Goal: Information Seeking & Learning: Learn about a topic

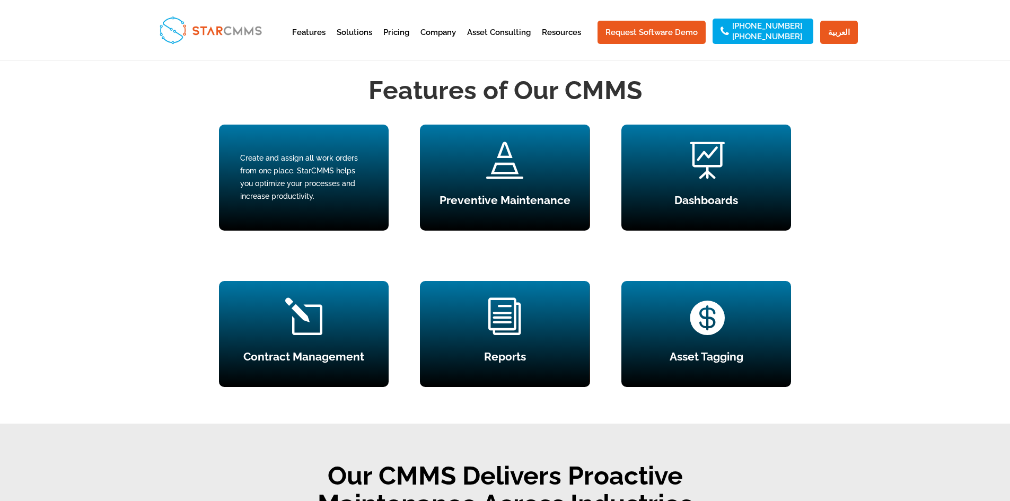
scroll to position [954, 0]
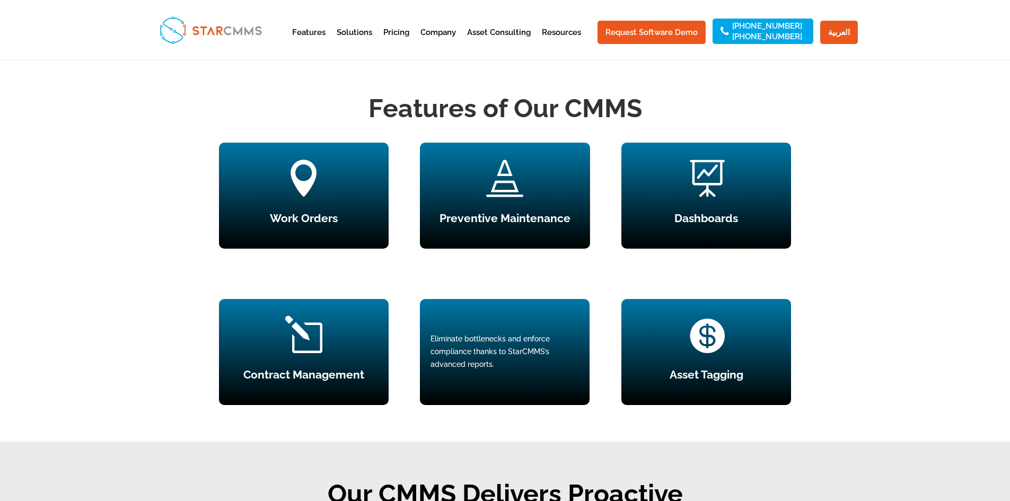
click at [467, 358] on div "i Reports Eliminate bottlenecks and enforce compliance thanks to StarCMMS’s adv…" at bounding box center [505, 352] width 170 height 106
click at [482, 371] on div "Eliminate bottlenecks and enforce compliance thanks to StarCMMS’s advanced repo…" at bounding box center [505, 352] width 148 height 38
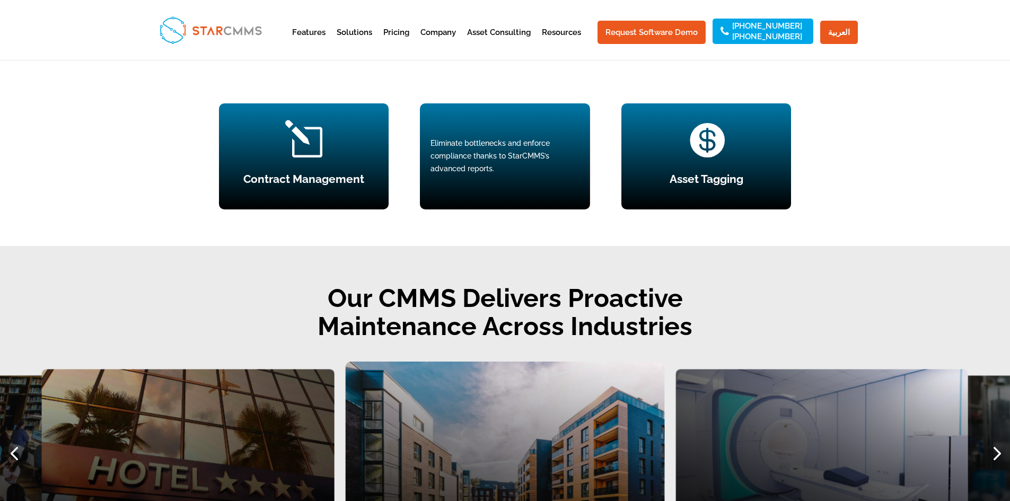
scroll to position [1166, 0]
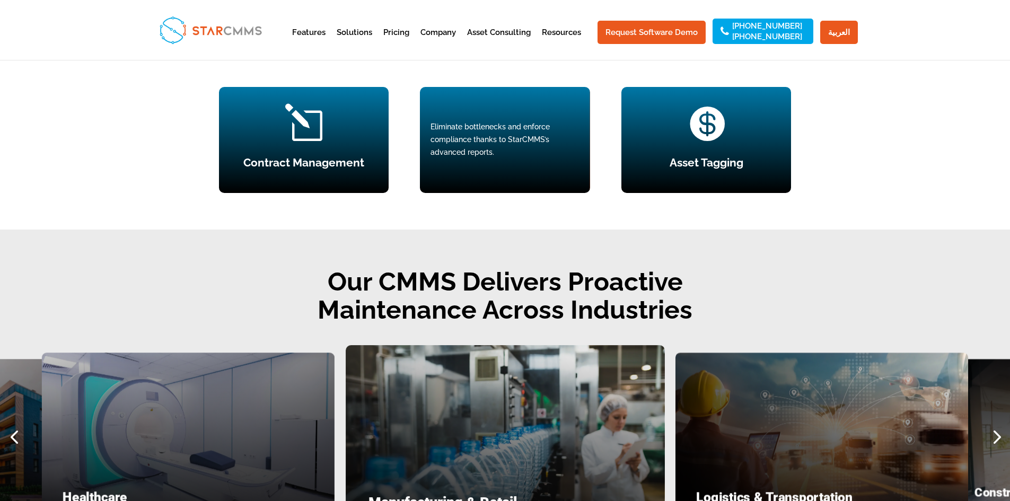
click at [581, 179] on div "Eliminate bottlenecks and enforce compliance thanks to StarCMMS’s advanced repo…" at bounding box center [505, 140] width 170 height 106
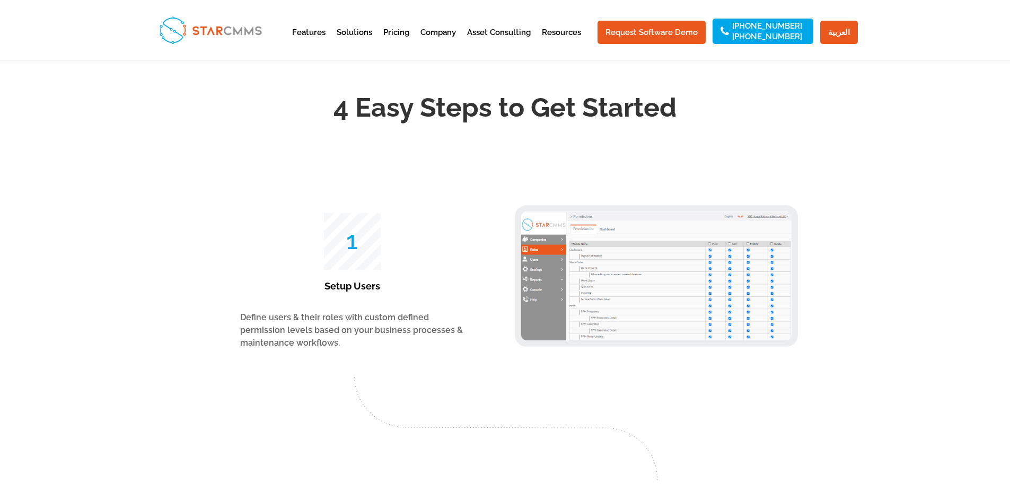
scroll to position [1697, 0]
click at [608, 280] on img at bounding box center [656, 277] width 270 height 129
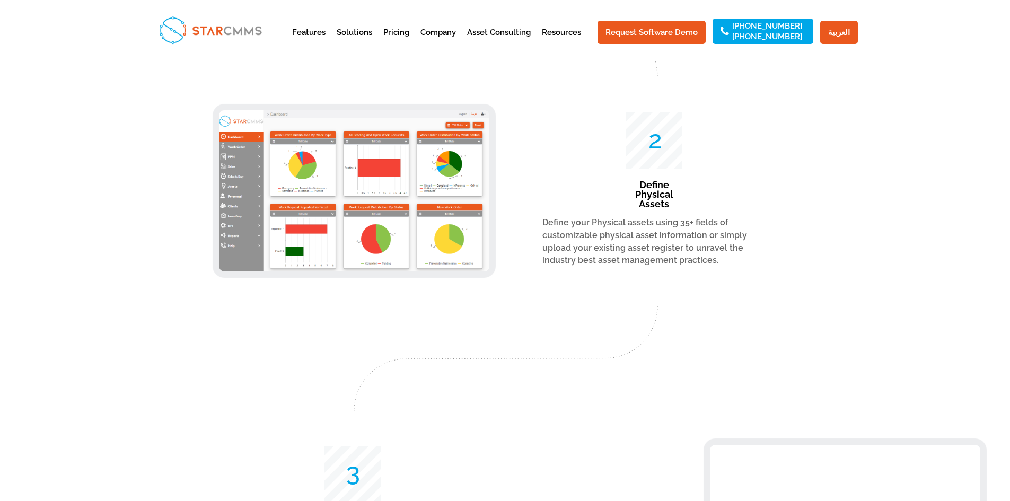
scroll to position [2121, 0]
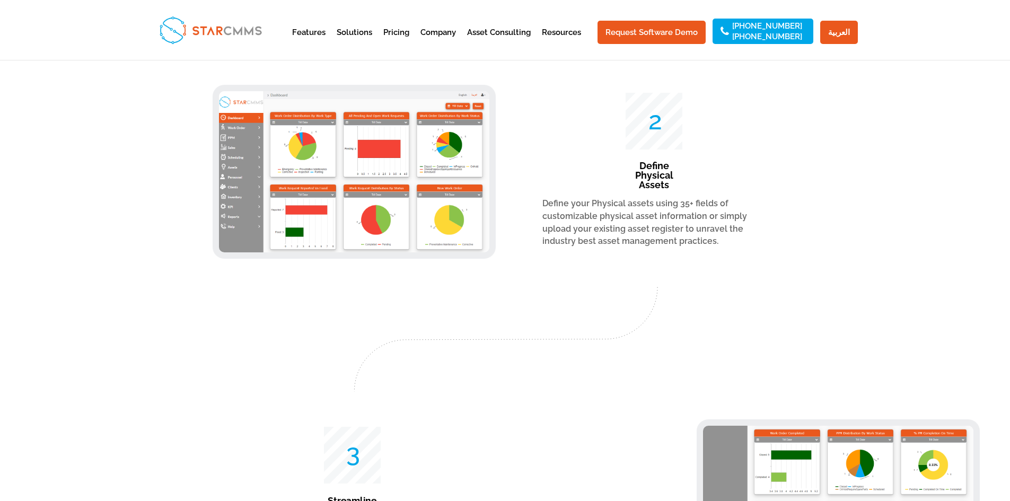
click at [351, 220] on img at bounding box center [354, 171] width 270 height 161
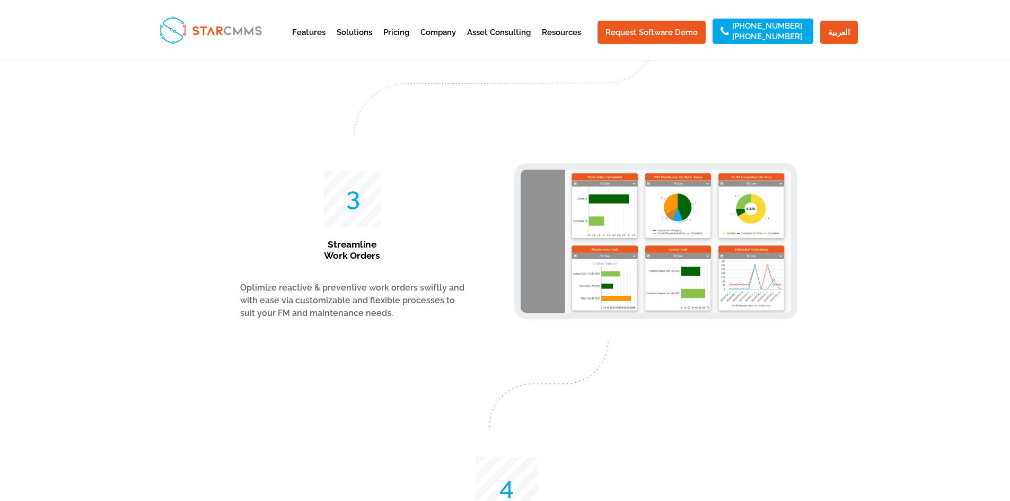
scroll to position [2386, 0]
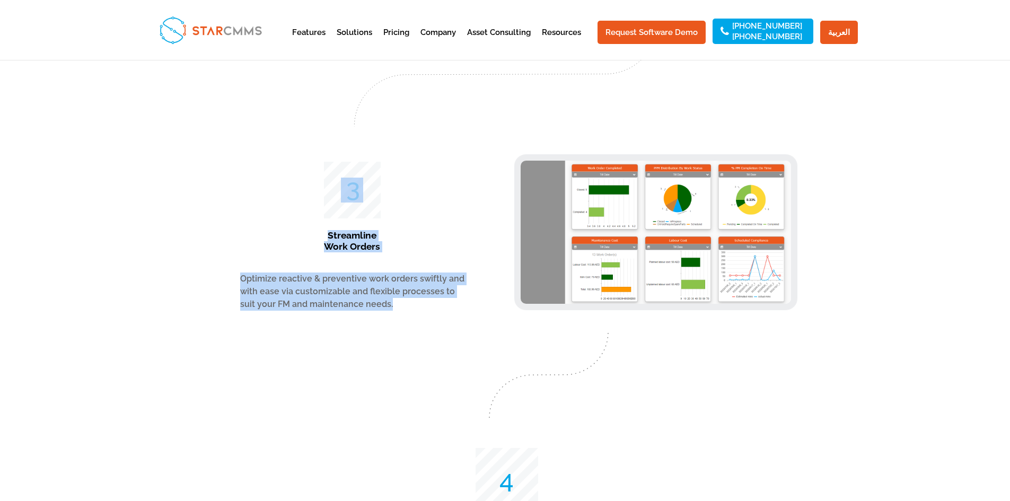
drag, startPoint x: 376, startPoint y: 337, endPoint x: 339, endPoint y: 231, distance: 112.9
click at [339, 195] on div "75 Streamline Work Orders Optimize reactive & preventive work orders swiftly an…" at bounding box center [354, 178] width 270 height 34
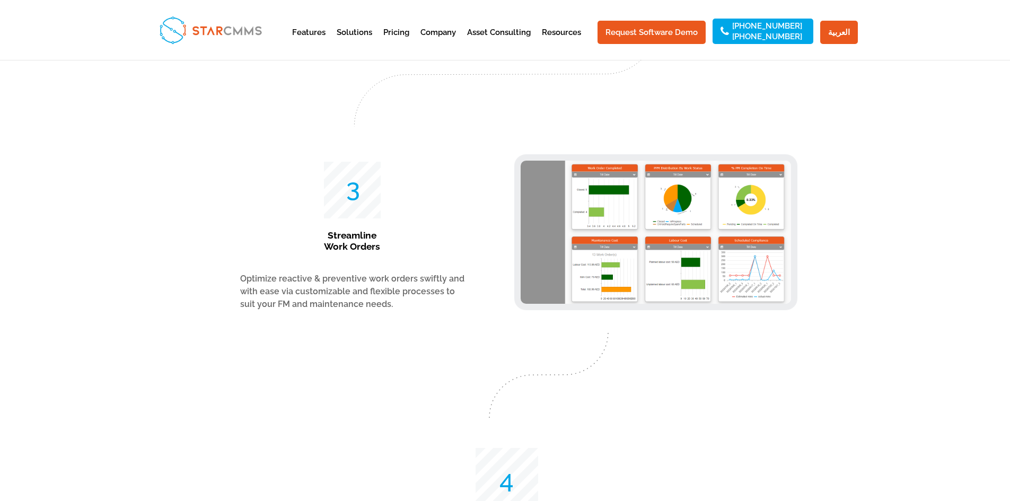
click at [421, 376] on div at bounding box center [548, 375] width 377 height 85
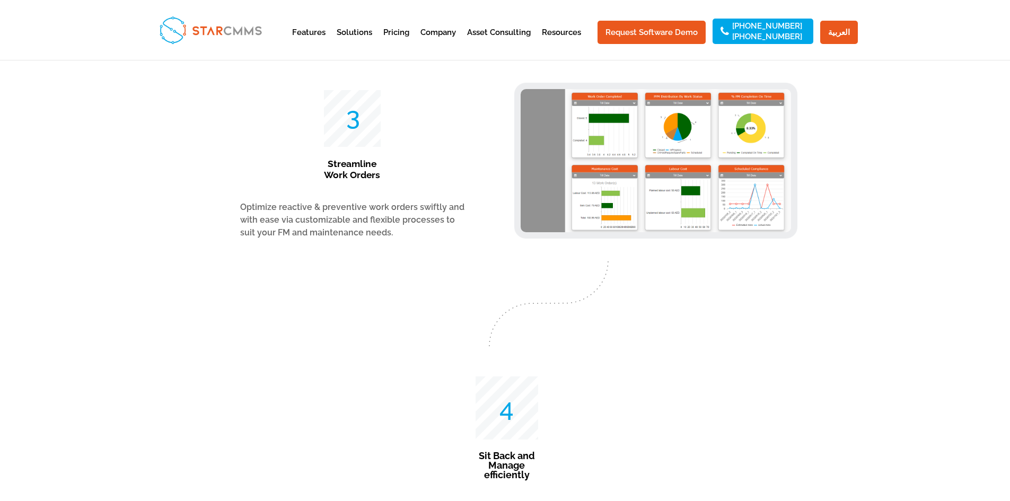
scroll to position [2651, 0]
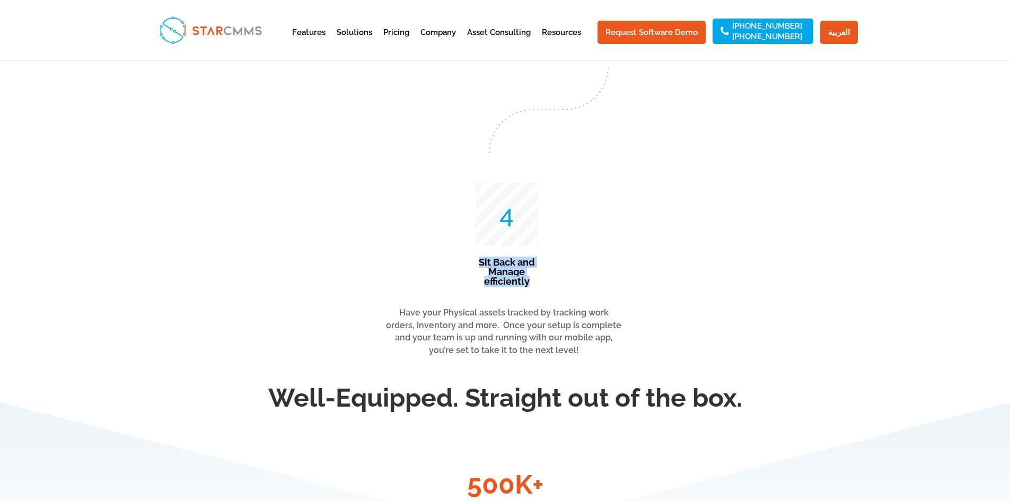
drag, startPoint x: 477, startPoint y: 293, endPoint x: 536, endPoint y: 323, distance: 66.4
click at [536, 292] on h3 "Sit Back and Manage efficiently" at bounding box center [507, 275] width 63 height 34
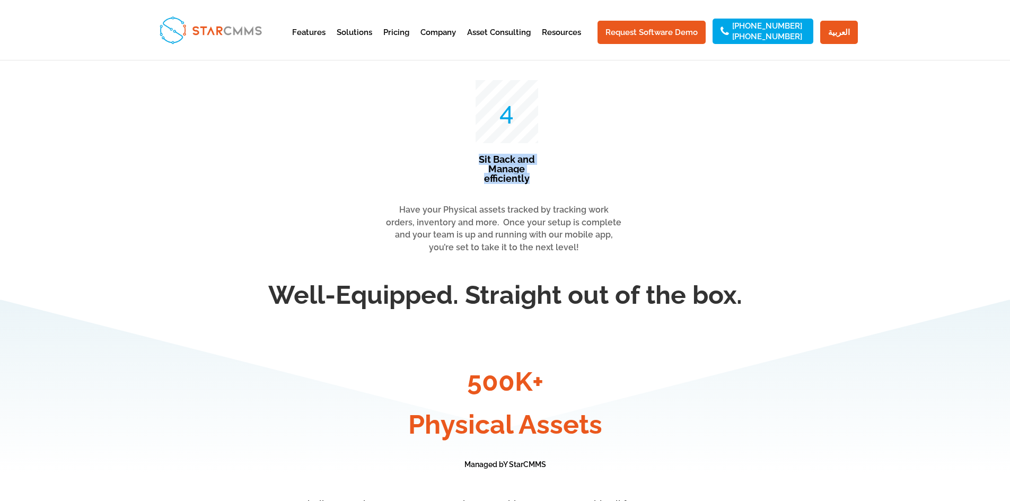
scroll to position [2757, 0]
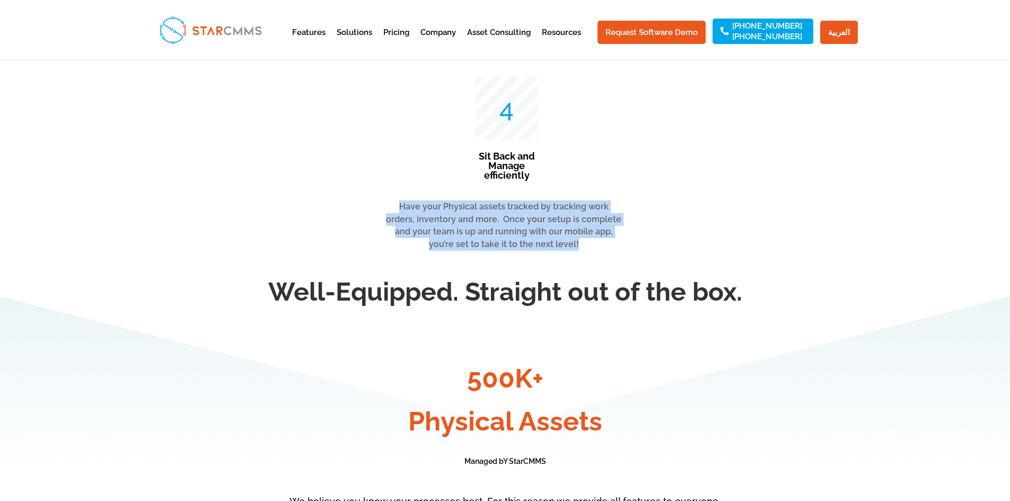
drag, startPoint x: 385, startPoint y: 237, endPoint x: 581, endPoint y: 278, distance: 200.7
click at [581, 251] on p "Have your Physical assets tracked by tracking work orders, inventory and more. …" at bounding box center [504, 225] width 238 height 50
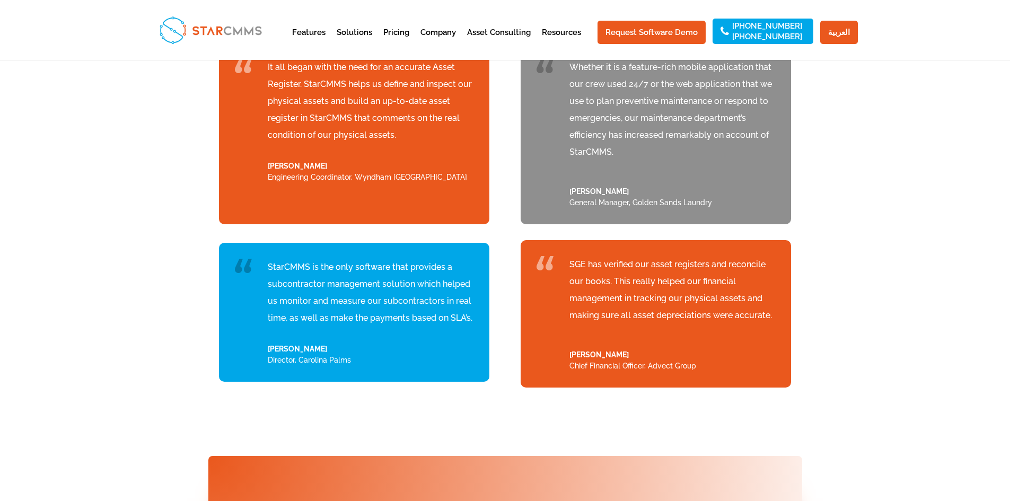
scroll to position [3606, 0]
